Goal: Task Accomplishment & Management: Use online tool/utility

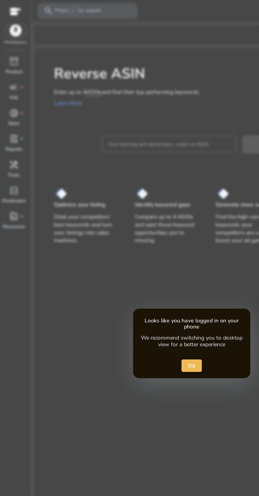
click at [127, 248] on span "Ok" at bounding box center [130, 248] width 6 height 6
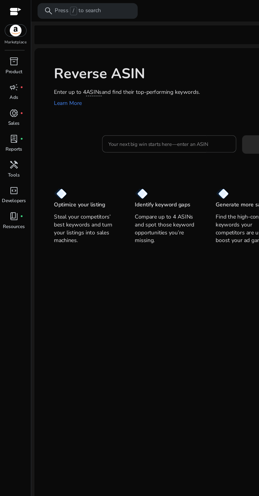
scroll to position [2, 0]
